Goal: Navigation & Orientation: Find specific page/section

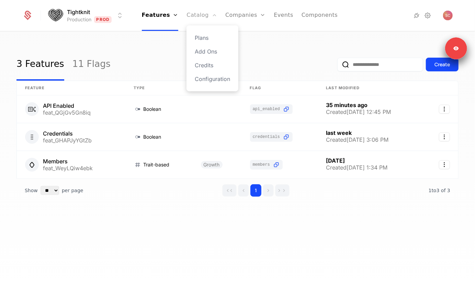
click at [207, 16] on link "Catalog" at bounding box center [201, 15] width 31 height 31
